Goal: Contribute content

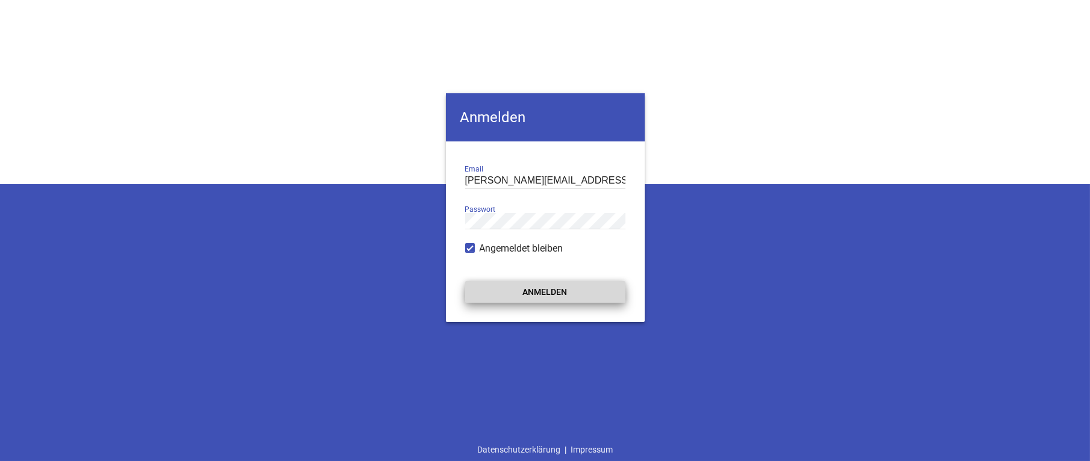
click at [540, 293] on button "Anmelden" at bounding box center [545, 292] width 160 height 22
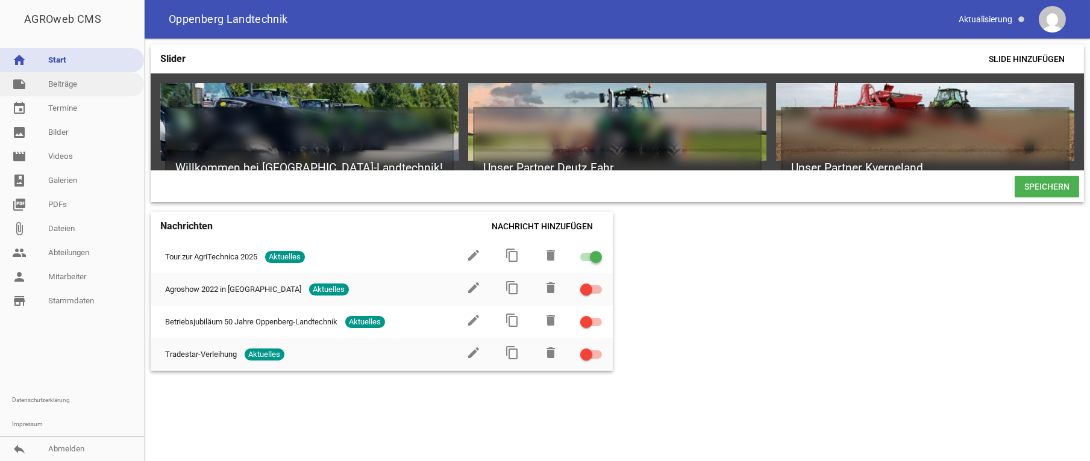
click at [66, 87] on link "note Beiträge" at bounding box center [72, 84] width 144 height 24
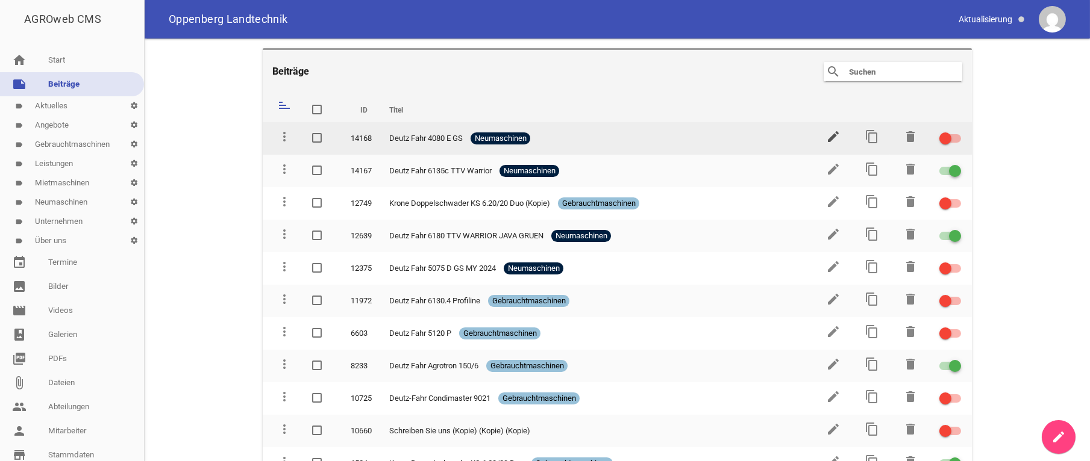
click at [826, 136] on icon "edit" at bounding box center [833, 137] width 14 height 14
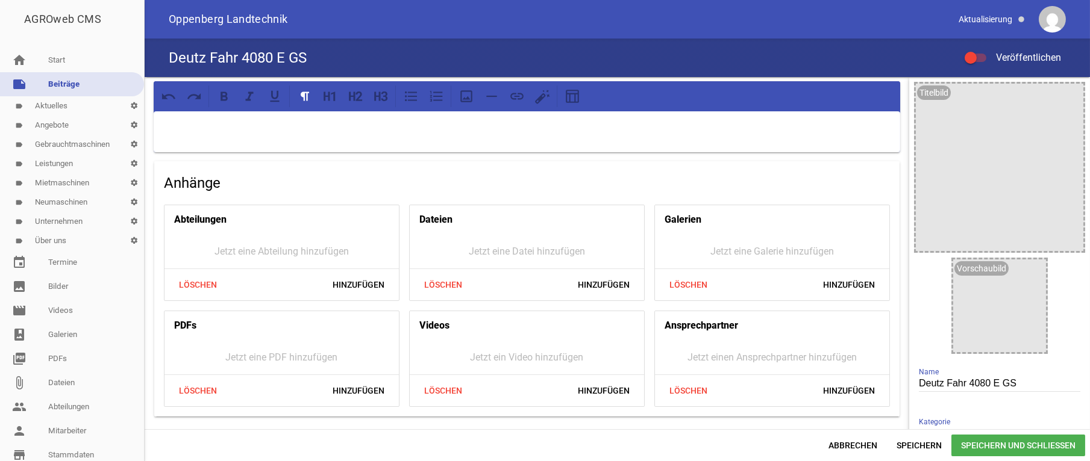
click at [266, 142] on div at bounding box center [527, 131] width 746 height 41
click at [63, 285] on link "image Bilder" at bounding box center [72, 287] width 144 height 24
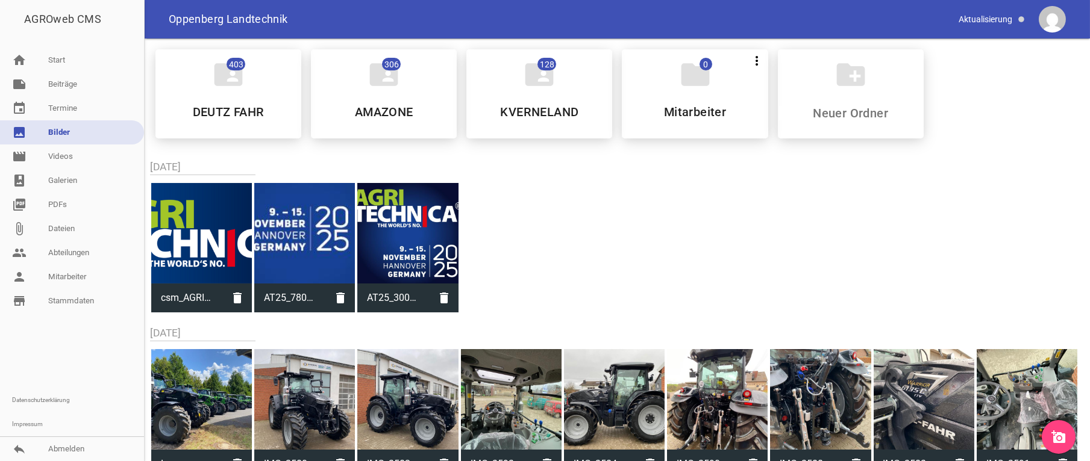
click at [1059, 445] on icon "add_a_photo" at bounding box center [1058, 437] width 14 height 14
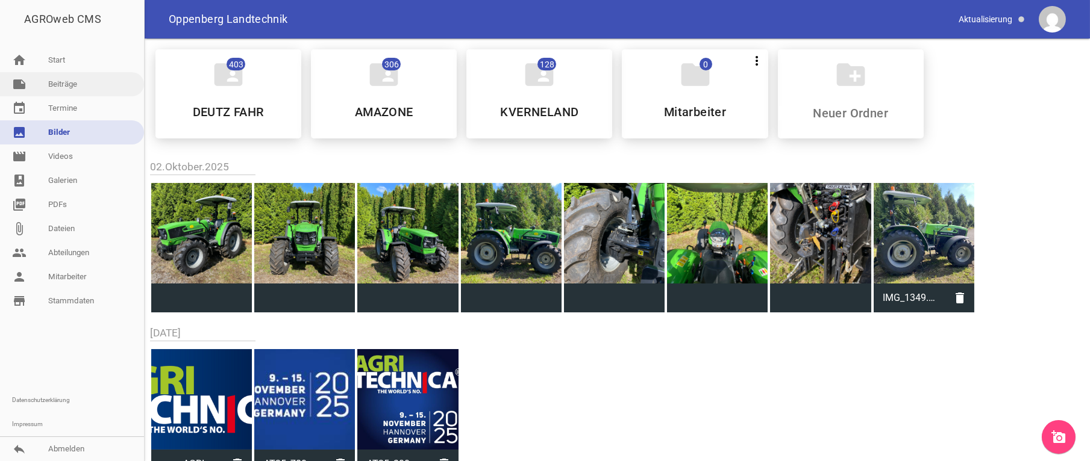
click at [60, 80] on link "note Beiträge" at bounding box center [72, 84] width 144 height 24
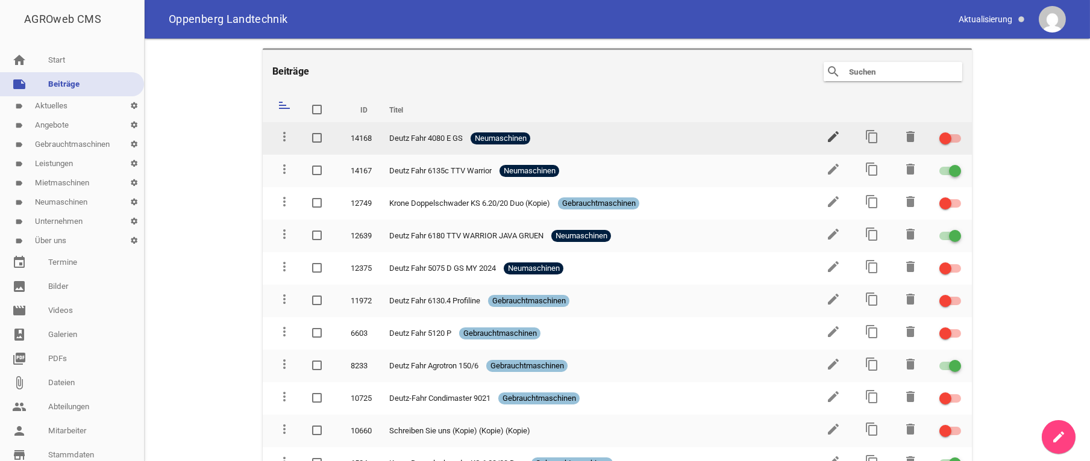
click at [828, 138] on icon "edit" at bounding box center [833, 137] width 14 height 14
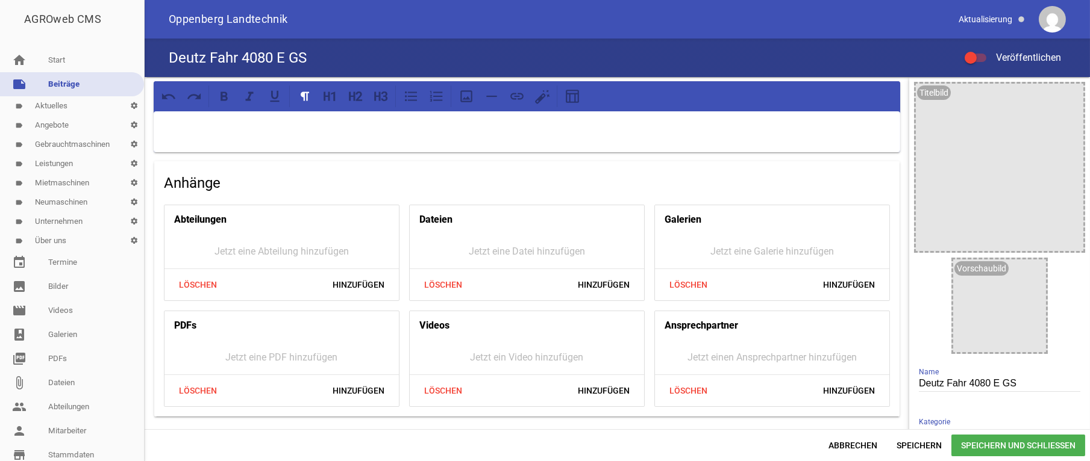
click at [216, 133] on p at bounding box center [527, 127] width 730 height 14
click at [1065, 98] on icon "image" at bounding box center [1070, 96] width 19 height 19
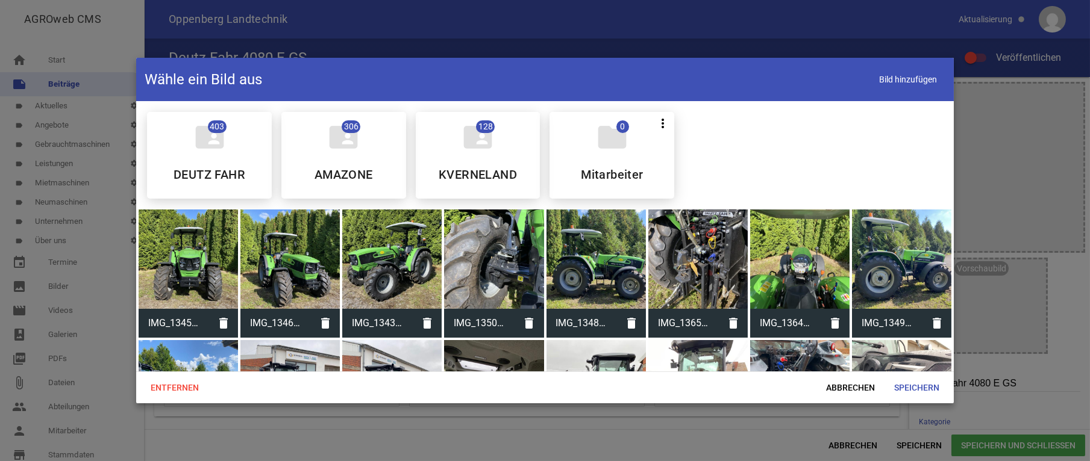
click at [400, 266] on div at bounding box center [391, 259] width 99 height 99
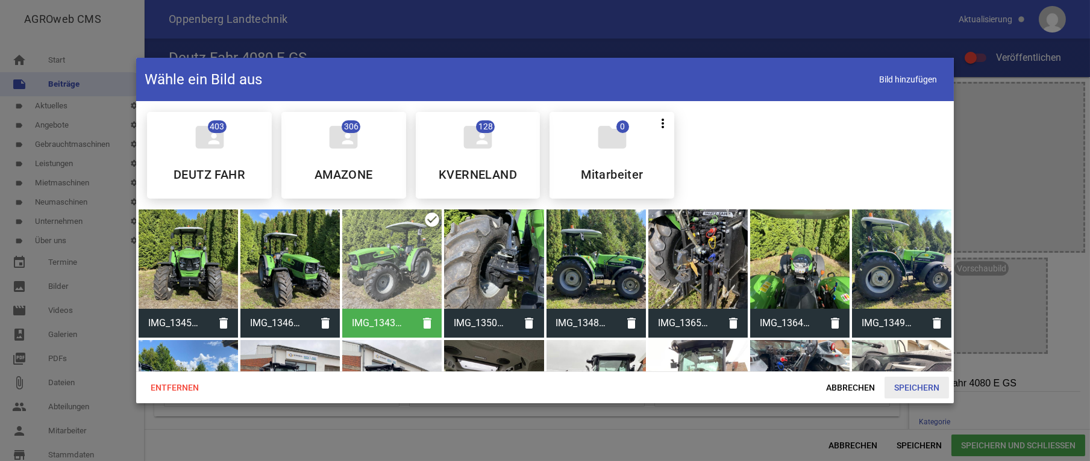
click at [920, 394] on span "Speichern" at bounding box center [916, 388] width 64 height 22
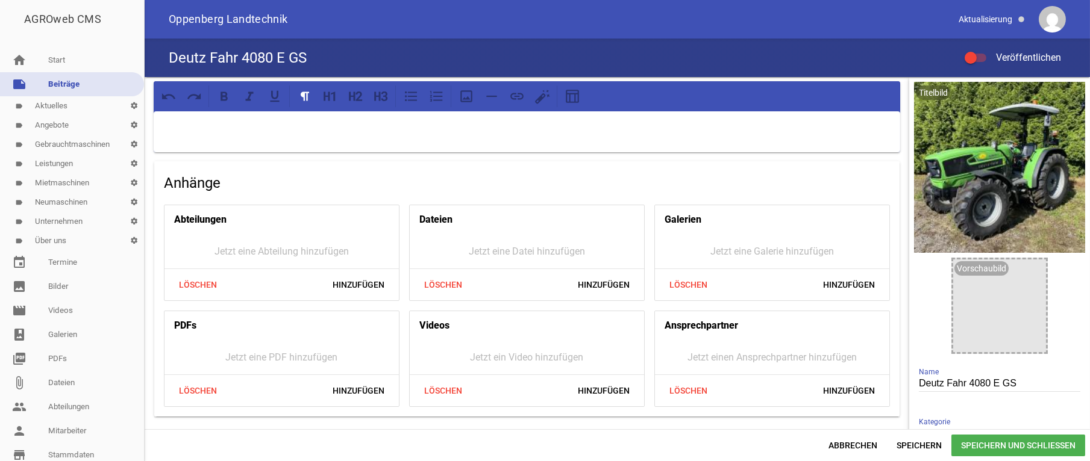
click at [1031, 443] on span "Speichern und Schließen" at bounding box center [1018, 446] width 134 height 22
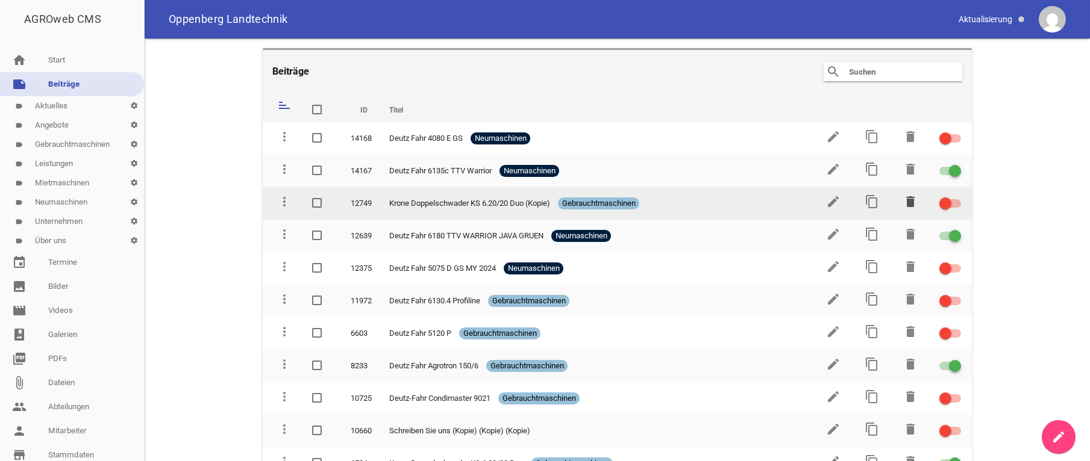
click at [904, 203] on icon "delete" at bounding box center [910, 202] width 14 height 14
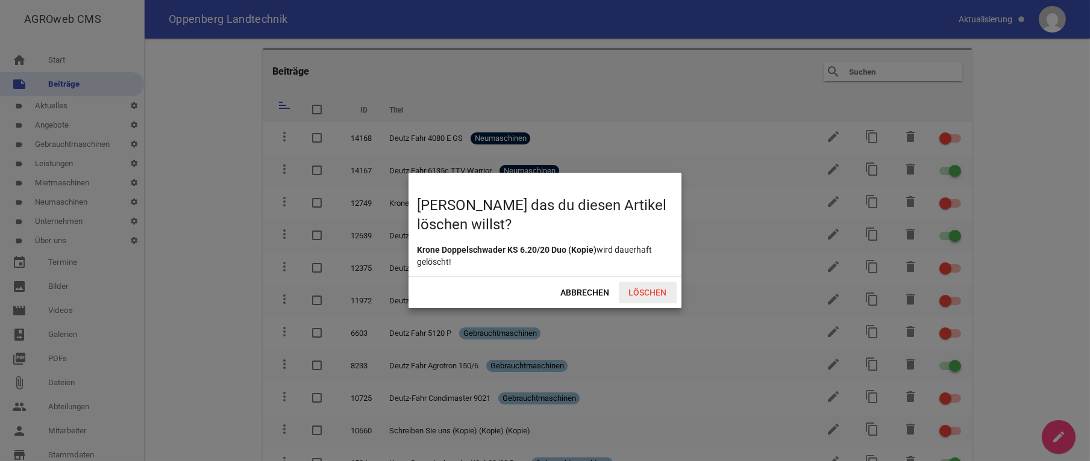
click at [645, 287] on span "Löschen" at bounding box center [648, 293] width 58 height 22
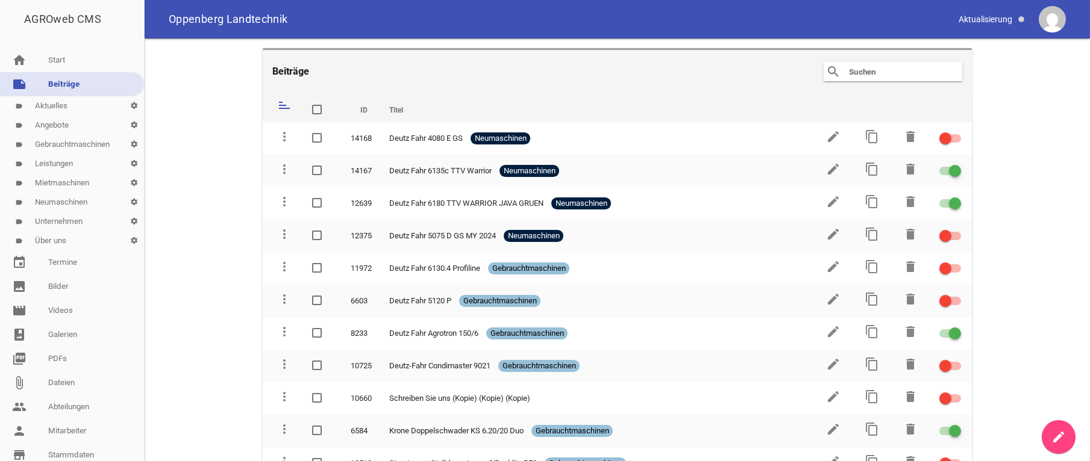
click at [284, 107] on icon "sort" at bounding box center [284, 105] width 14 height 14
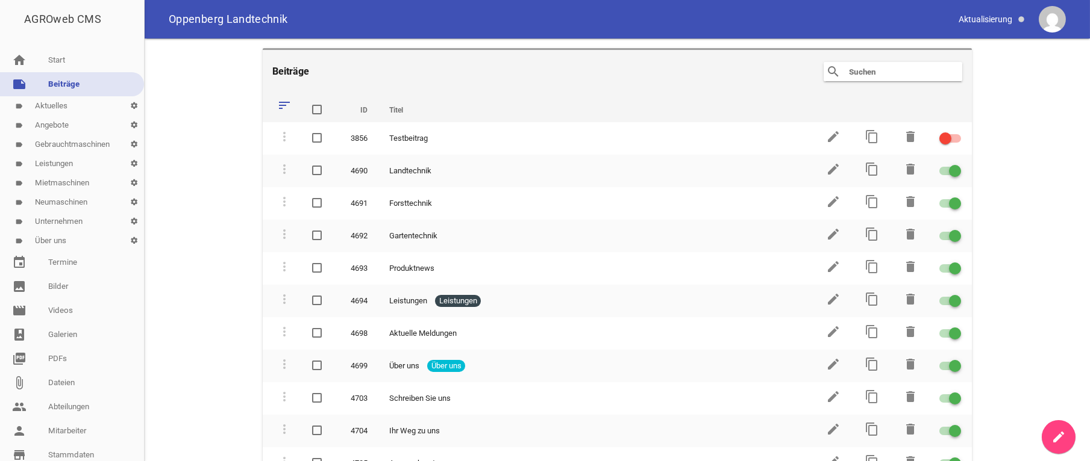
scroll to position [78, 0]
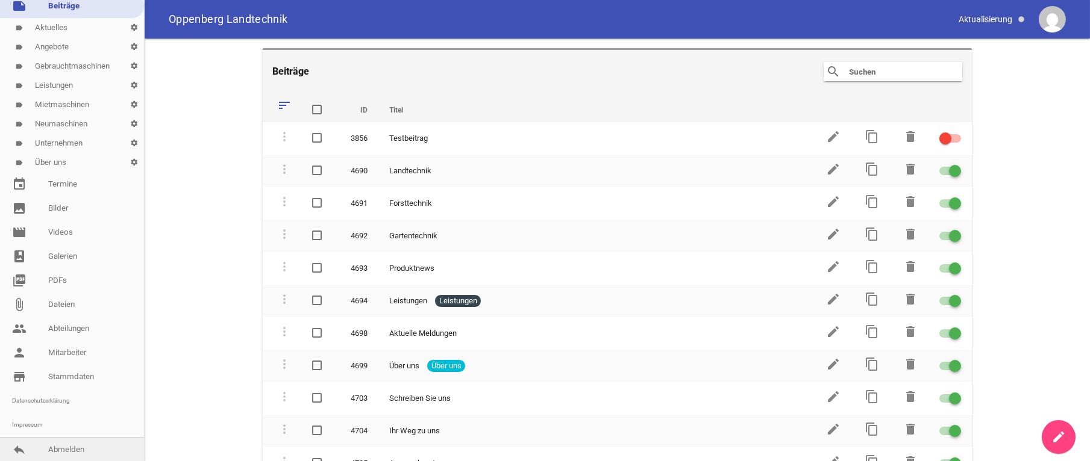
click at [74, 449] on link "reply Abmelden" at bounding box center [72, 450] width 144 height 24
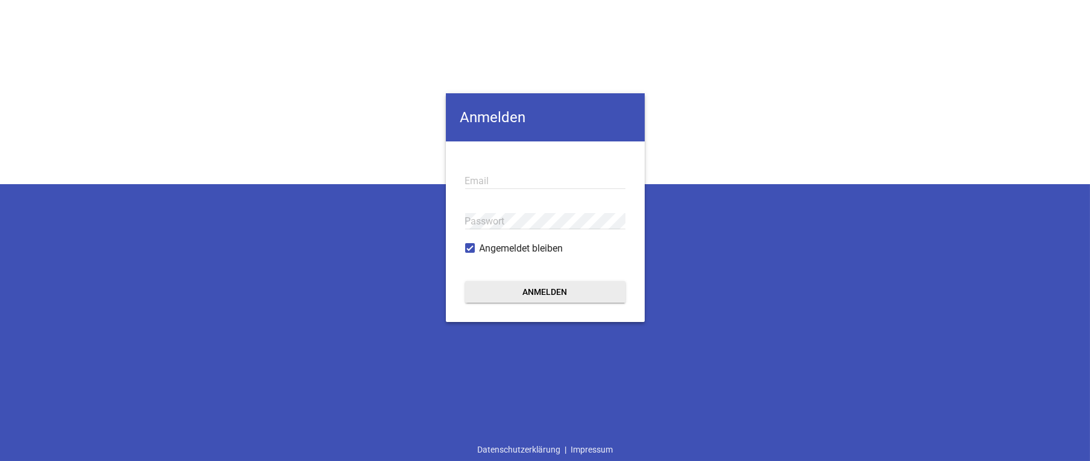
type input "[PERSON_NAME][EMAIL_ADDRESS][PERSON_NAME][DOMAIN_NAME]"
